Goal: Browse casually: Explore the website without a specific task or goal

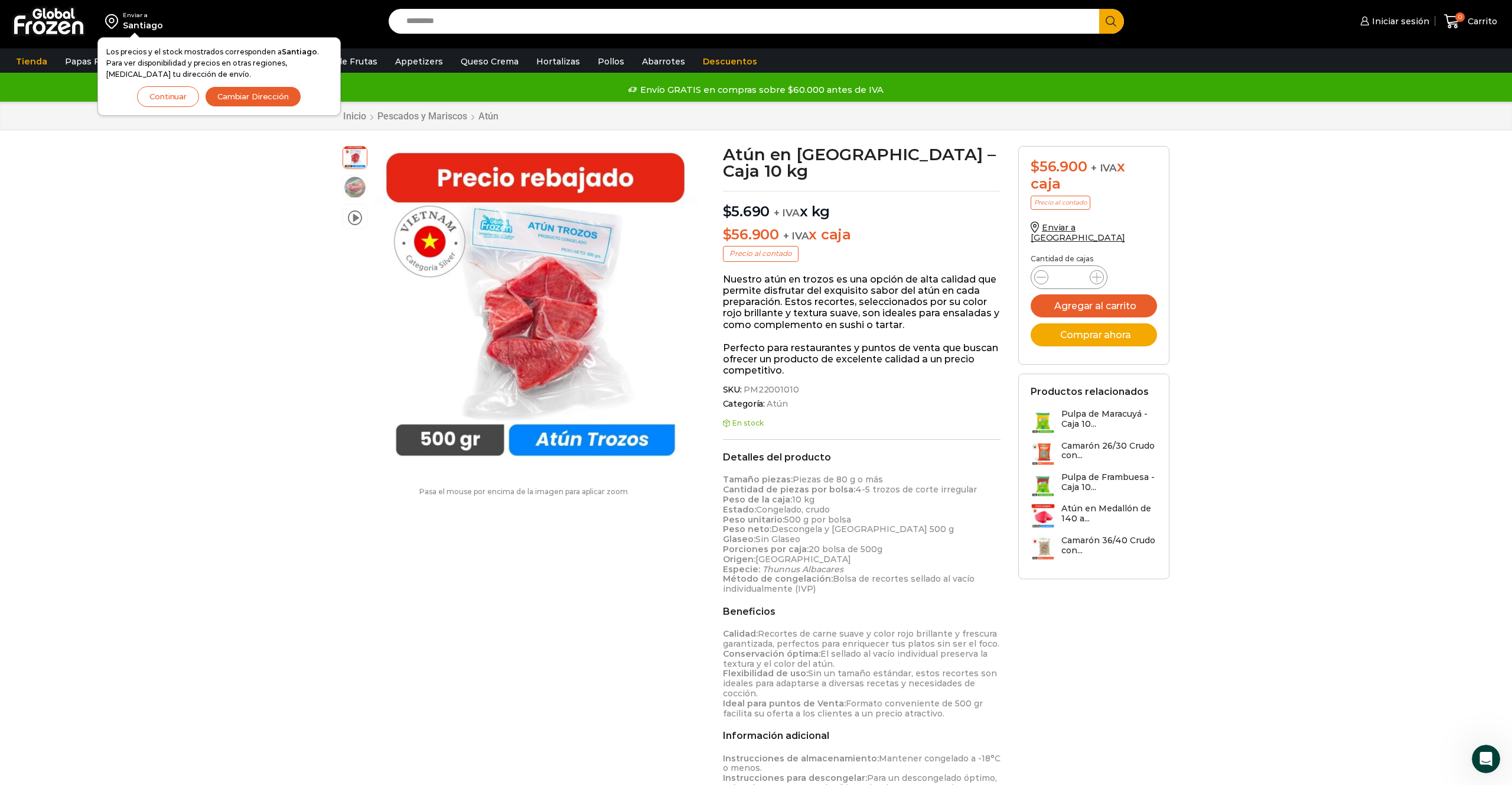
click at [161, 95] on button "Continuar" at bounding box center [167, 97] width 62 height 20
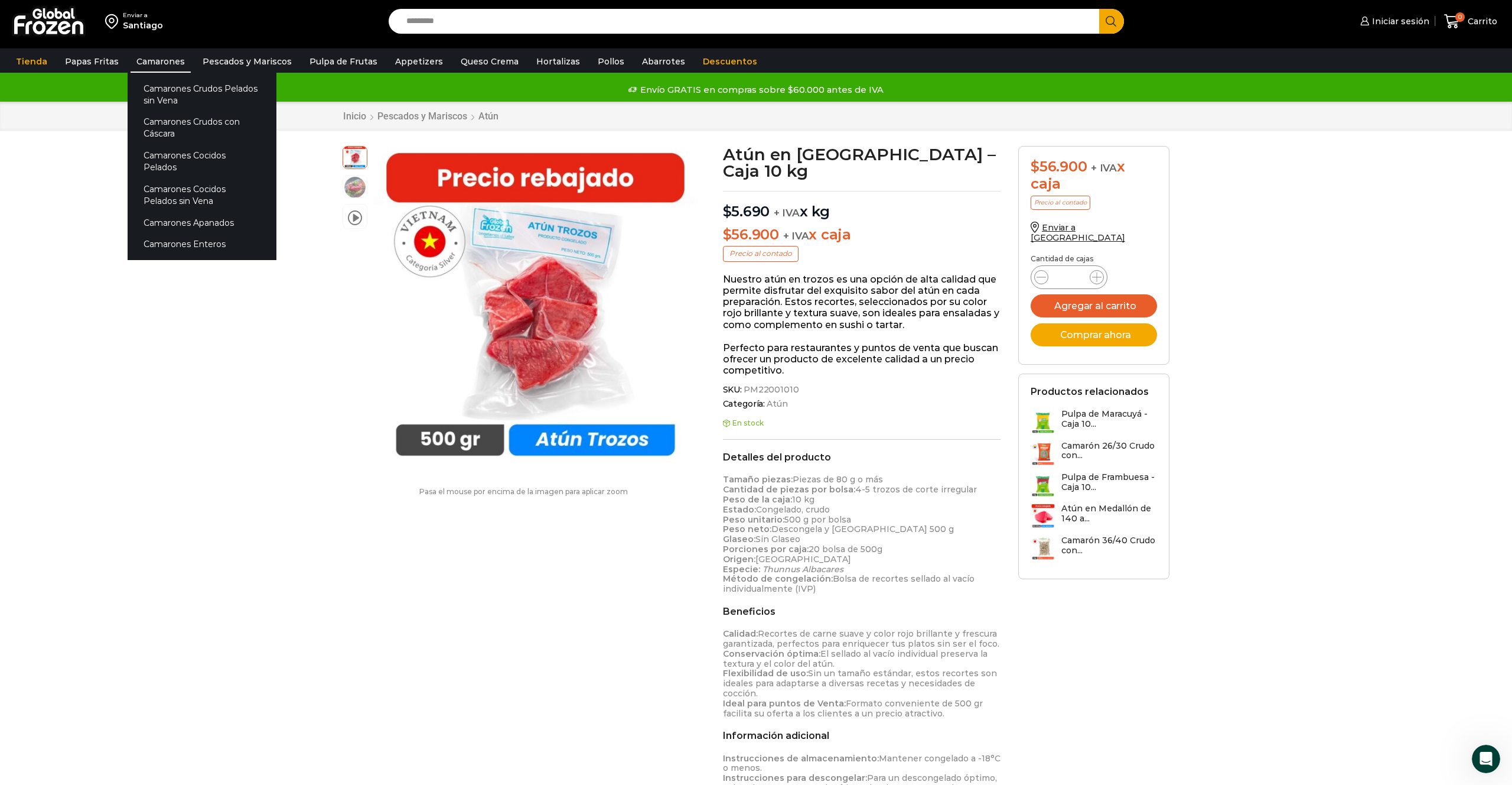
click at [165, 59] on link "Camarones" at bounding box center [160, 61] width 60 height 22
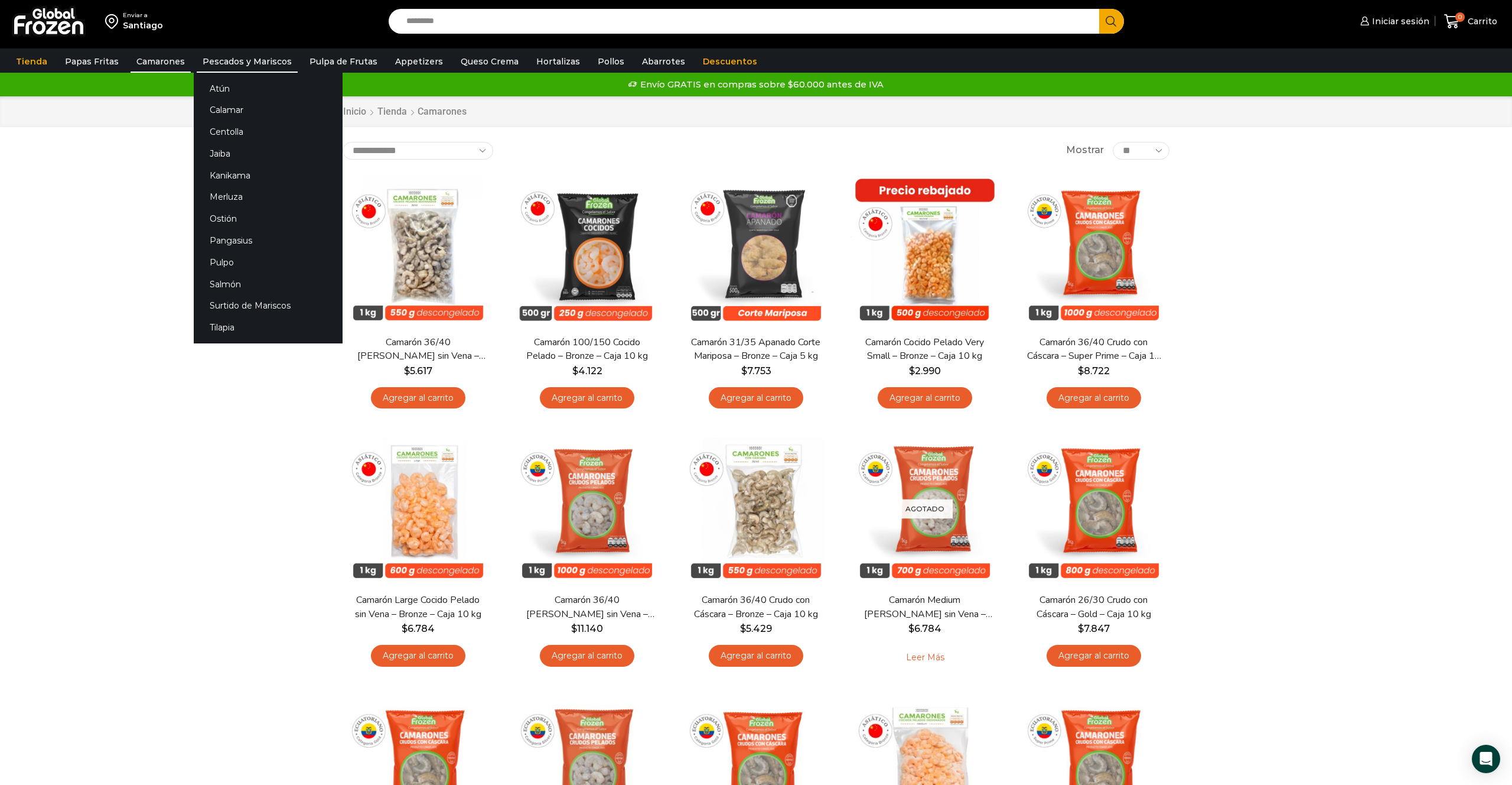
click at [224, 67] on link "Pescados y Mariscos" at bounding box center [247, 61] width 101 height 22
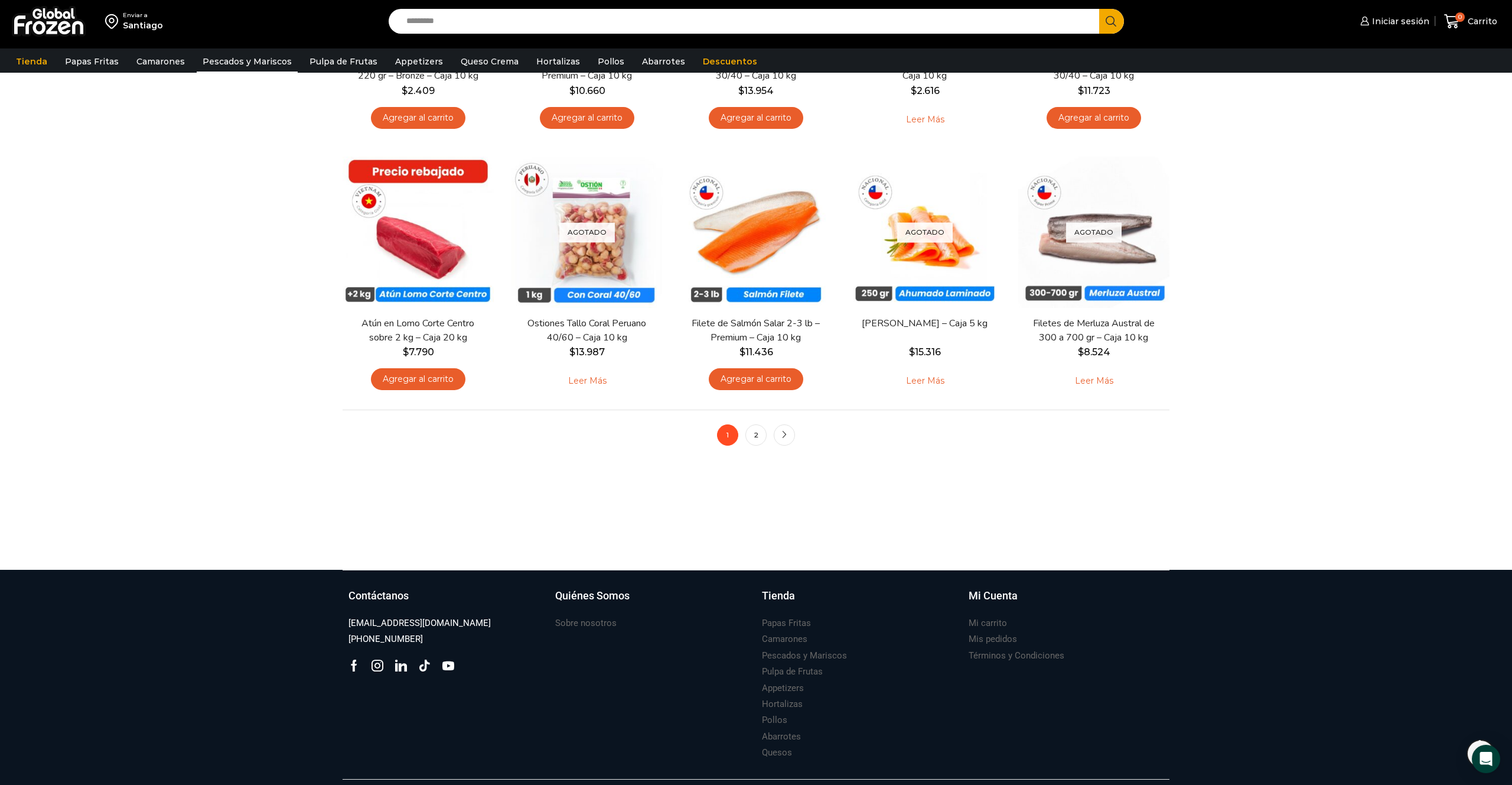
scroll to position [837, 0]
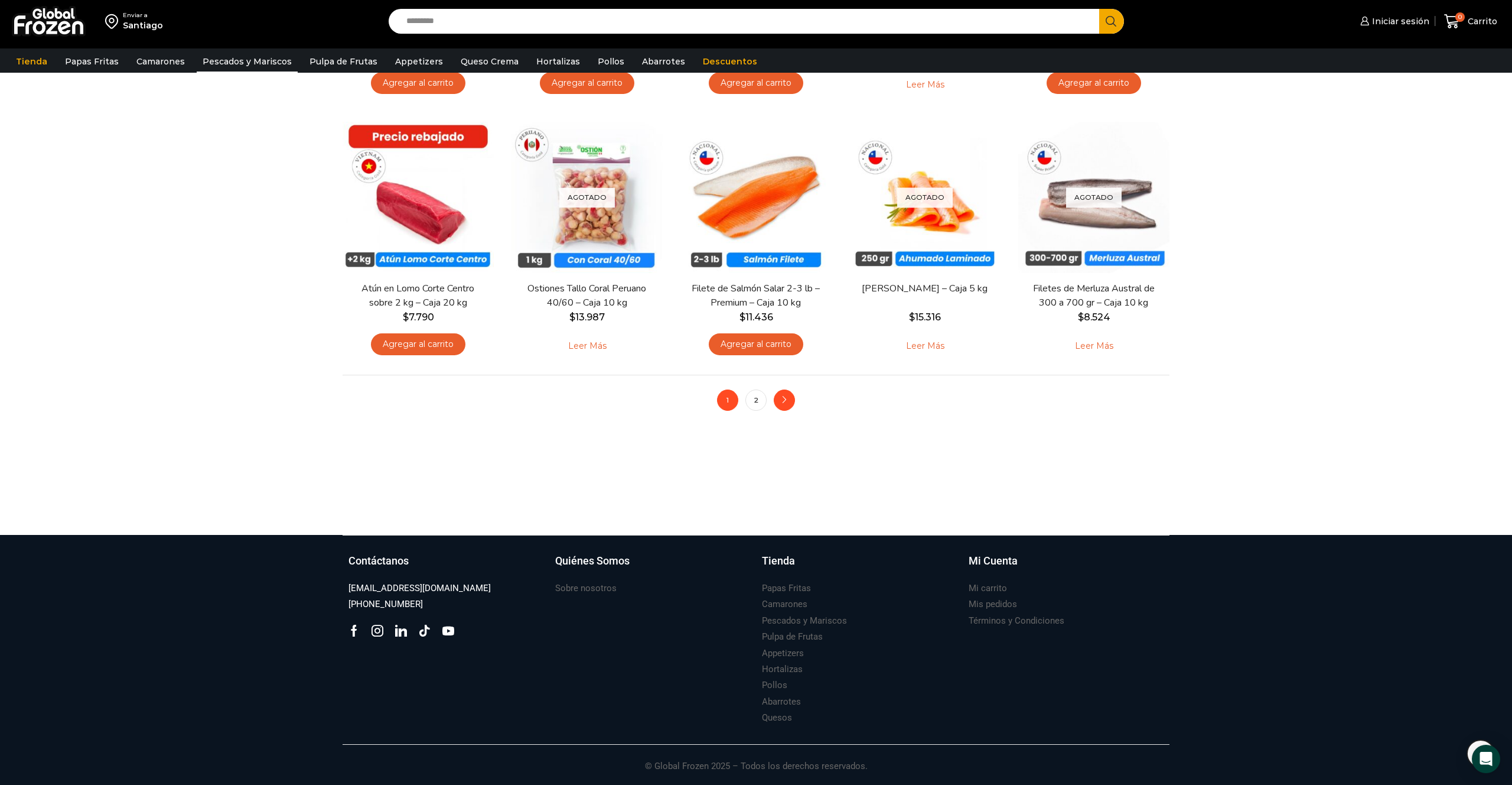
click at [789, 399] on link "next" at bounding box center [784, 399] width 21 height 21
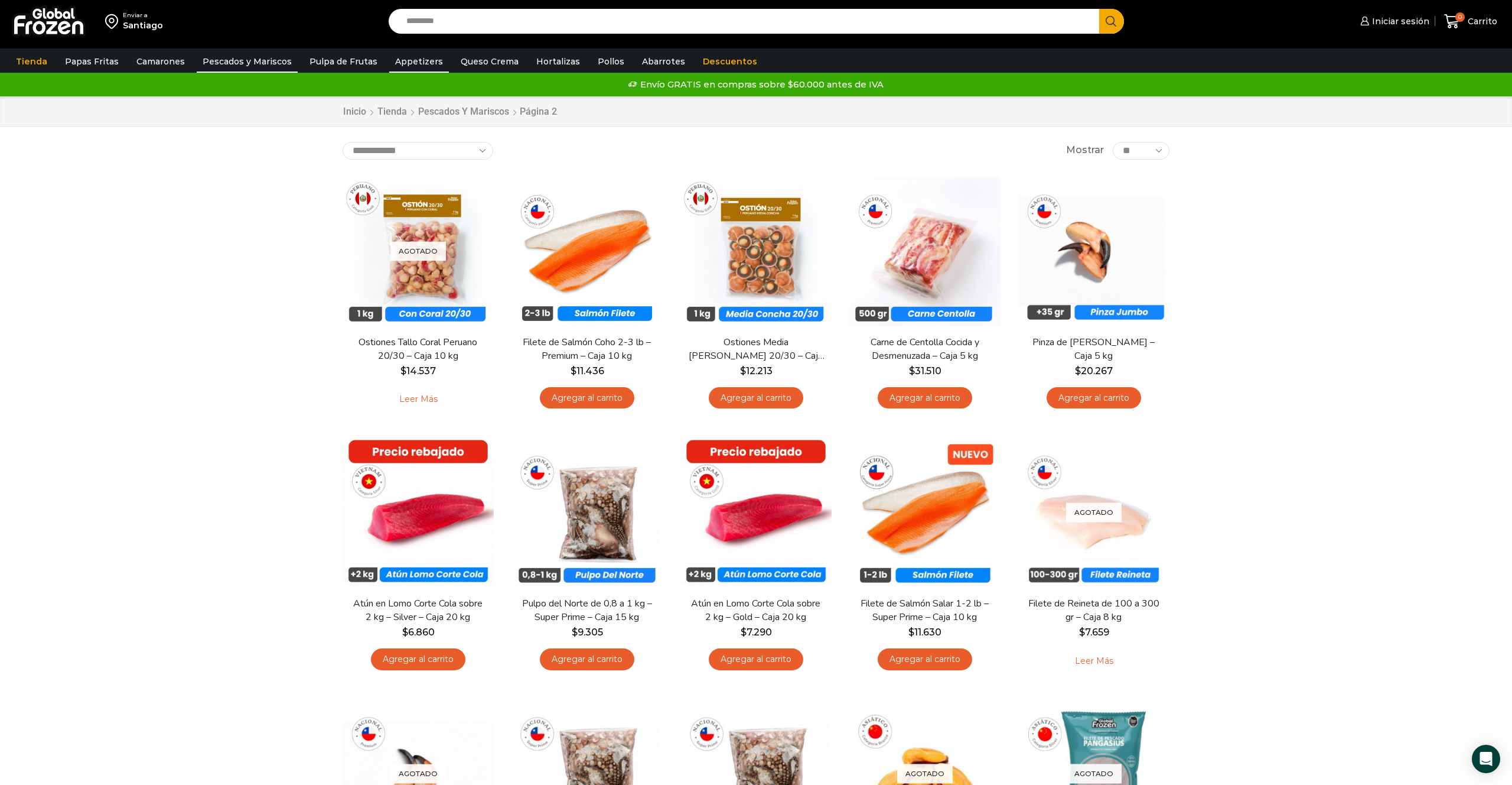
click at [397, 65] on link "Appetizers" at bounding box center [418, 61] width 59 height 22
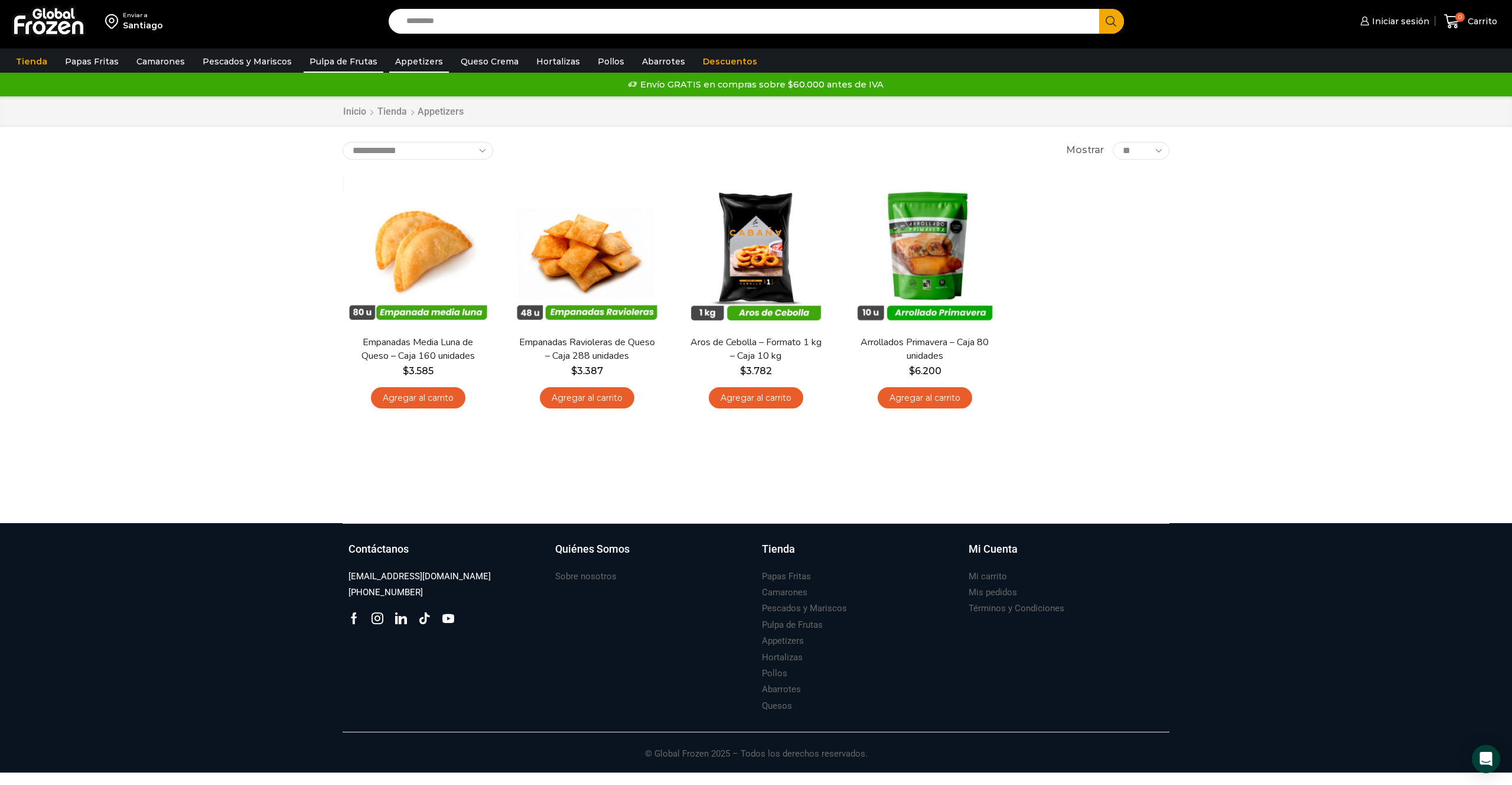
click at [345, 68] on link "Pulpa de Frutas" at bounding box center [343, 61] width 80 height 22
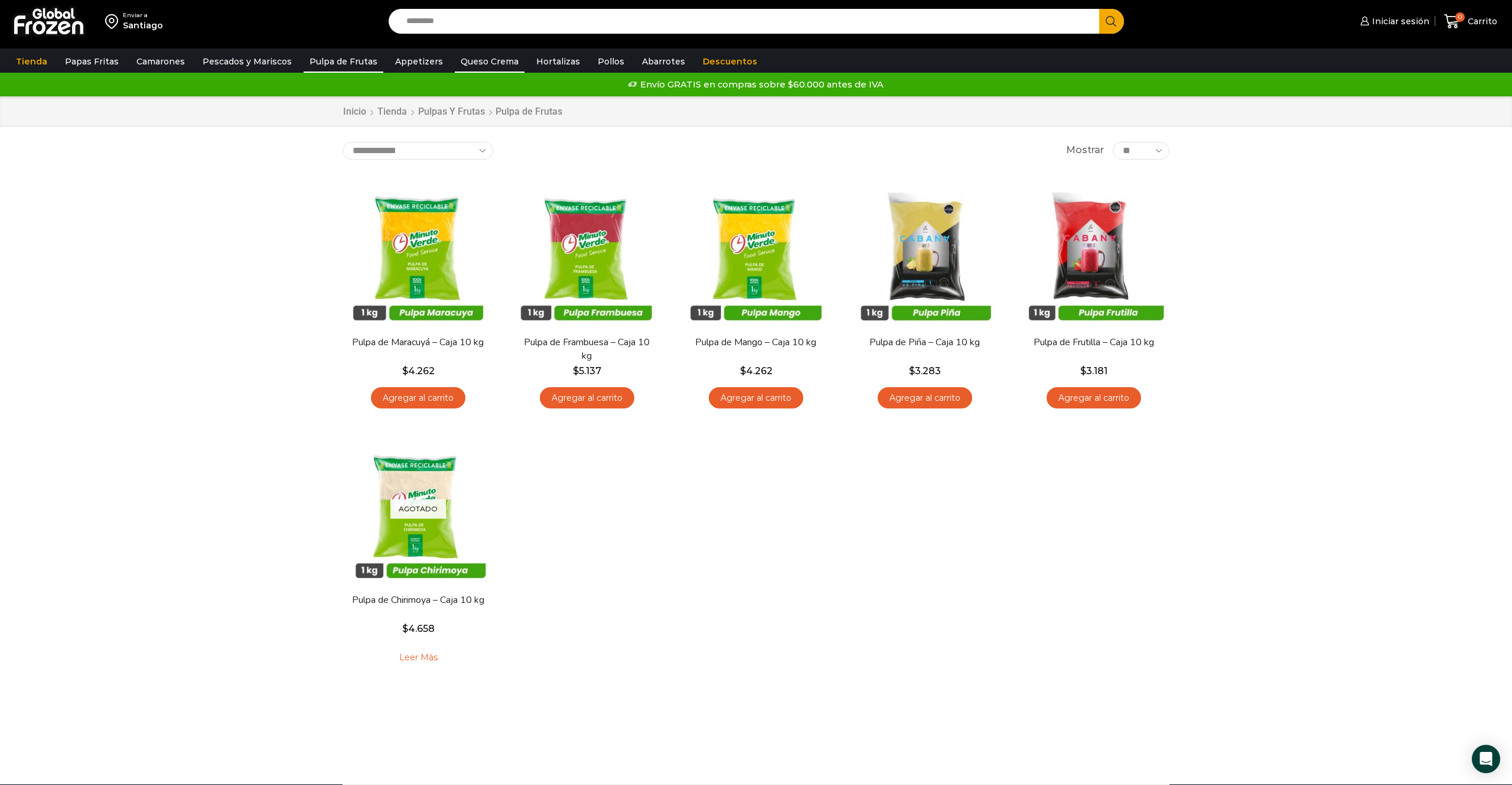
click at [485, 60] on link "Queso Crema" at bounding box center [490, 61] width 70 height 22
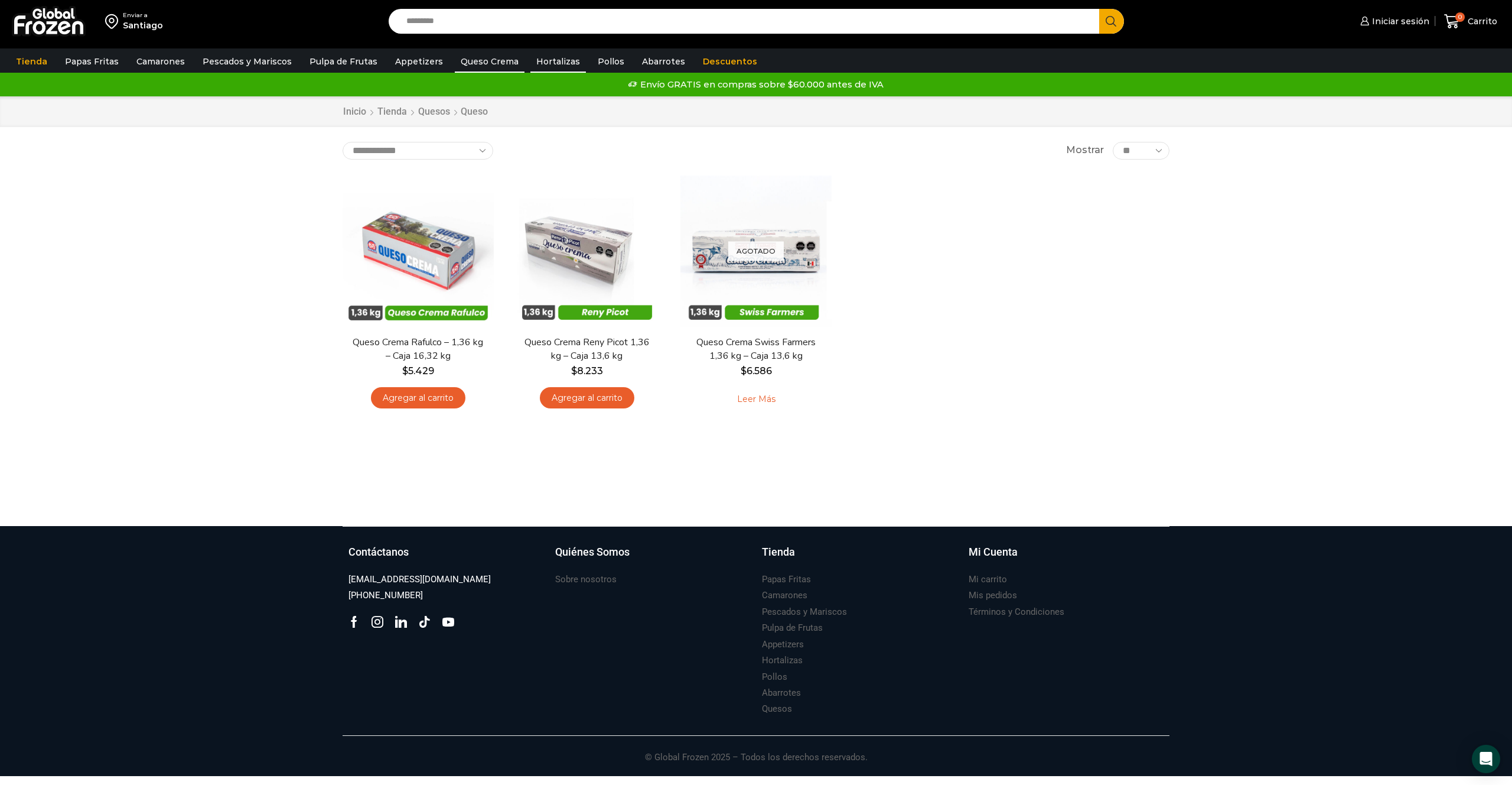
click at [559, 62] on link "Hortalizas" at bounding box center [558, 61] width 55 height 22
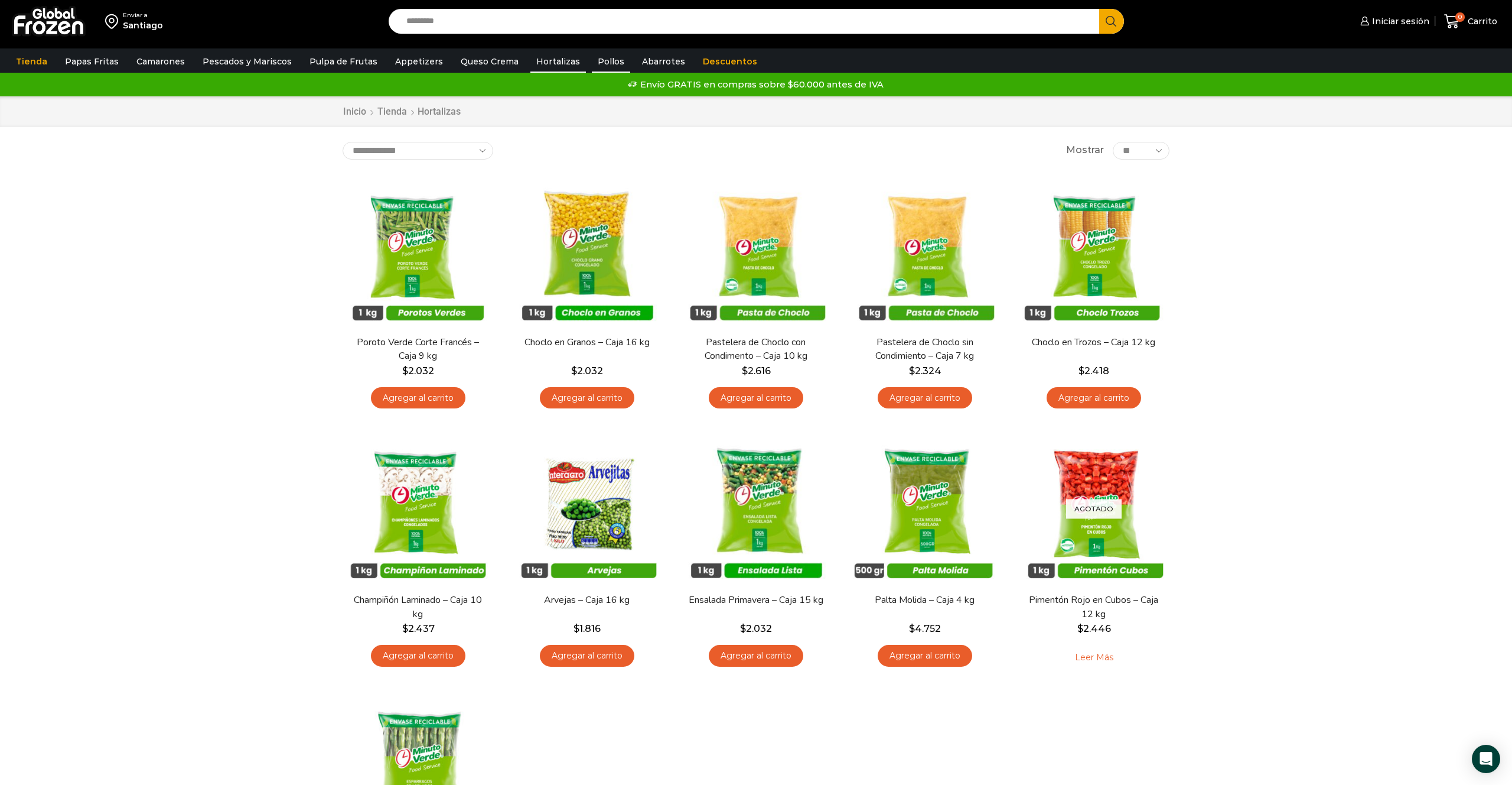
click at [603, 62] on link "Pollos" at bounding box center [611, 61] width 38 height 22
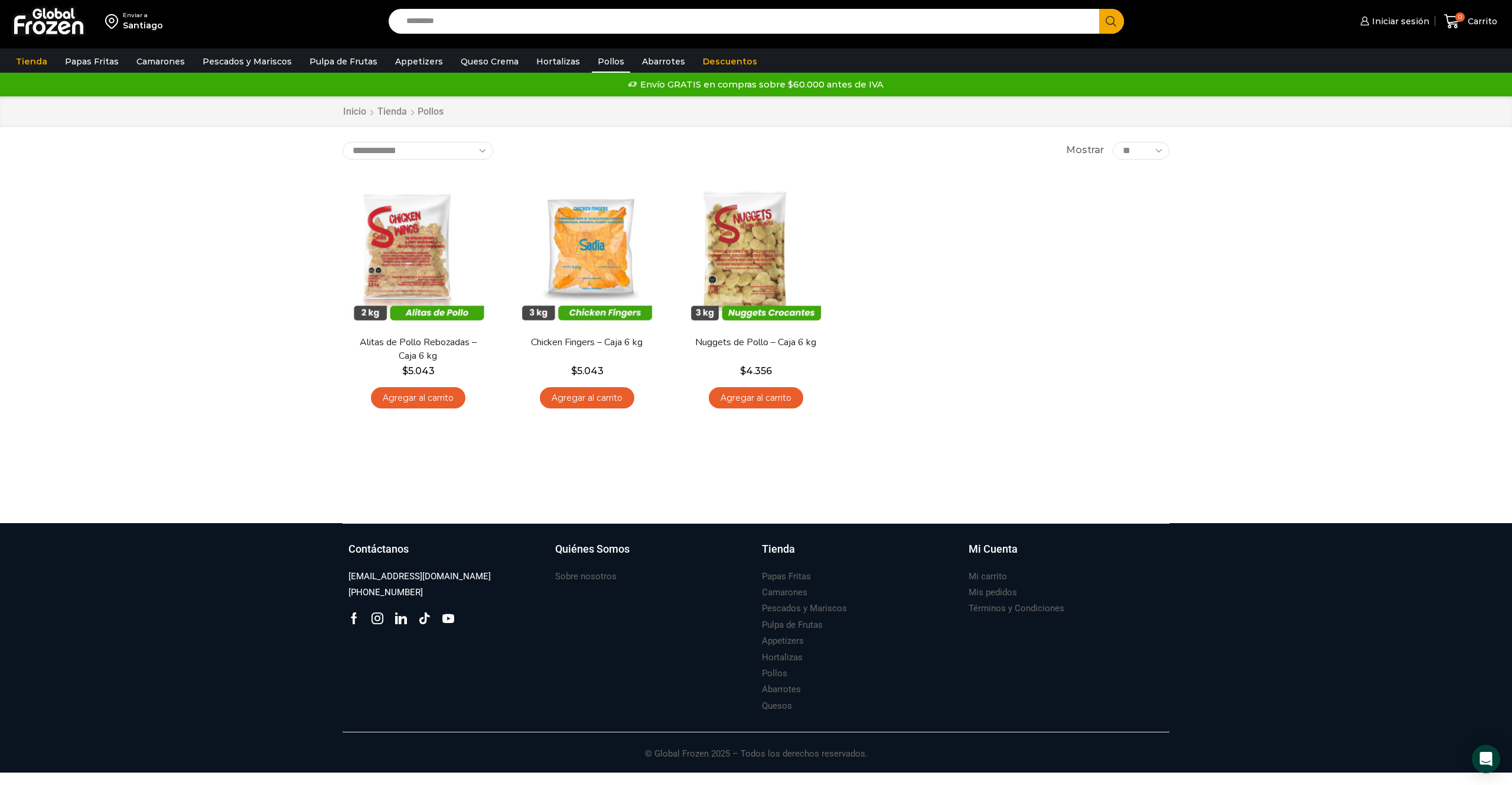
click at [638, 61] on link "Abarrotes" at bounding box center [664, 61] width 55 height 22
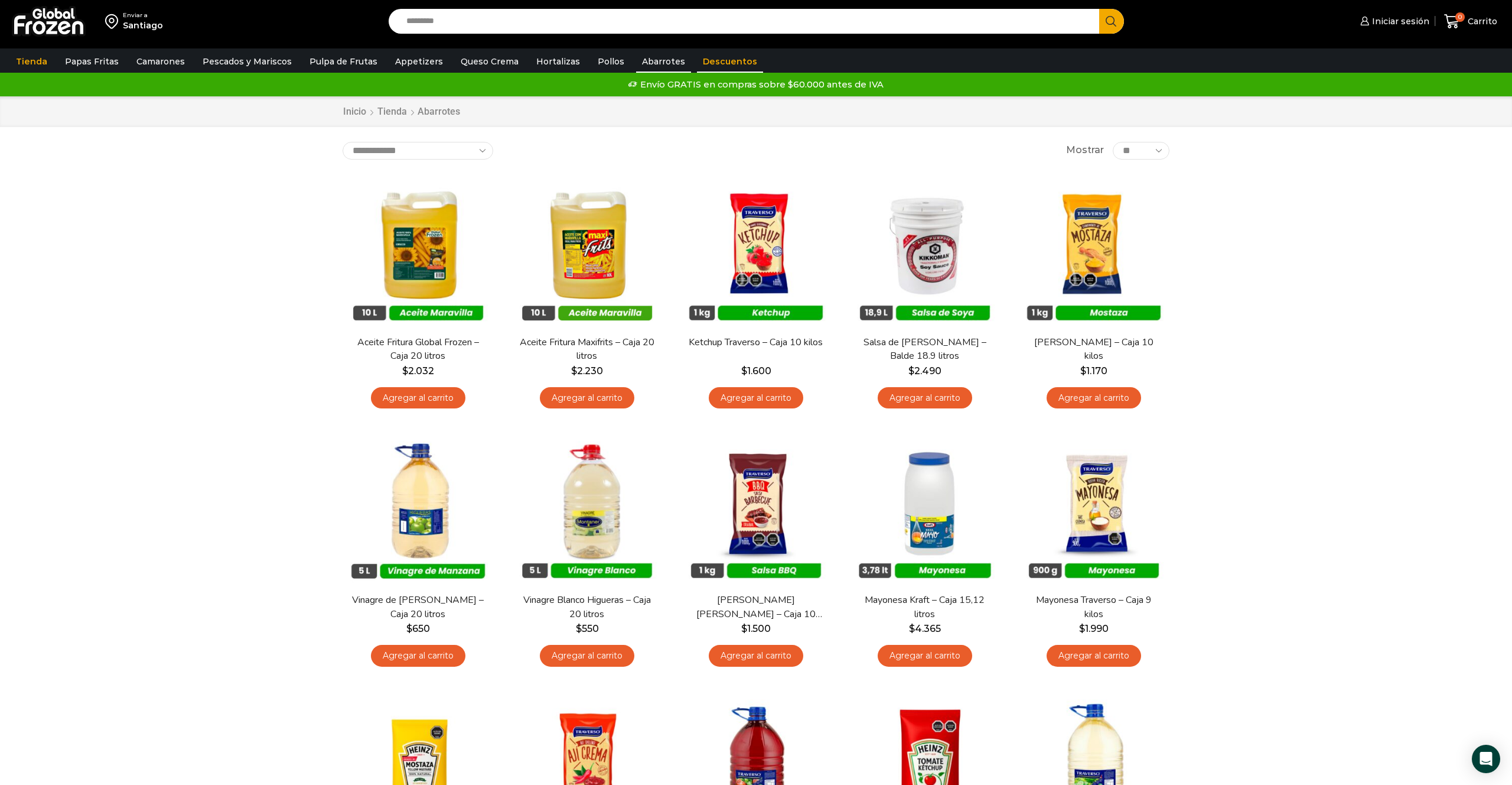
click at [699, 65] on link "Descuentos" at bounding box center [730, 61] width 66 height 22
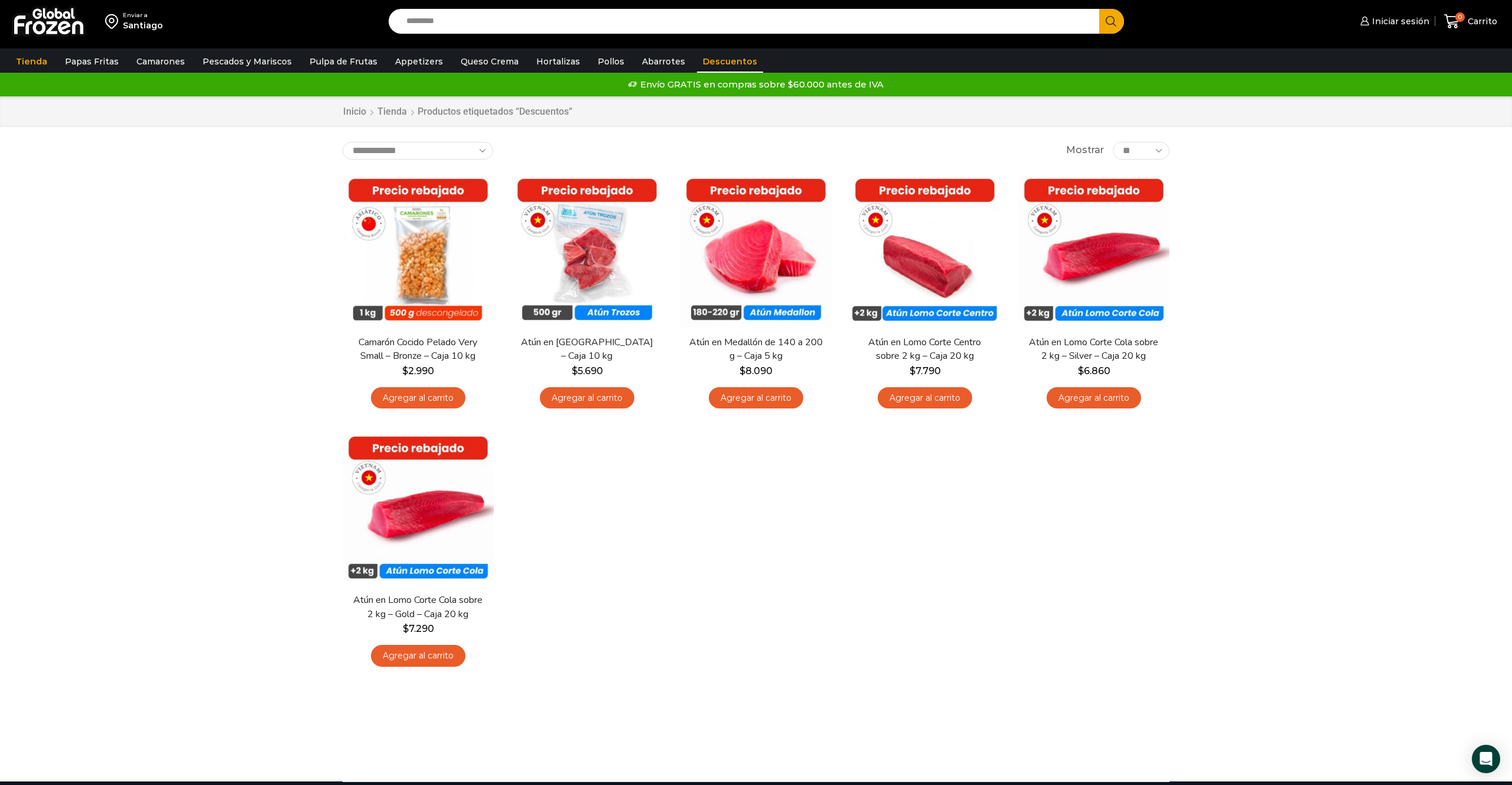
click at [1288, 294] on div "Enviar a [GEOGRAPHIC_DATA] Search input Search Iniciar sesión" at bounding box center [756, 390] width 1512 height 781
